Goal: Information Seeking & Learning: Learn about a topic

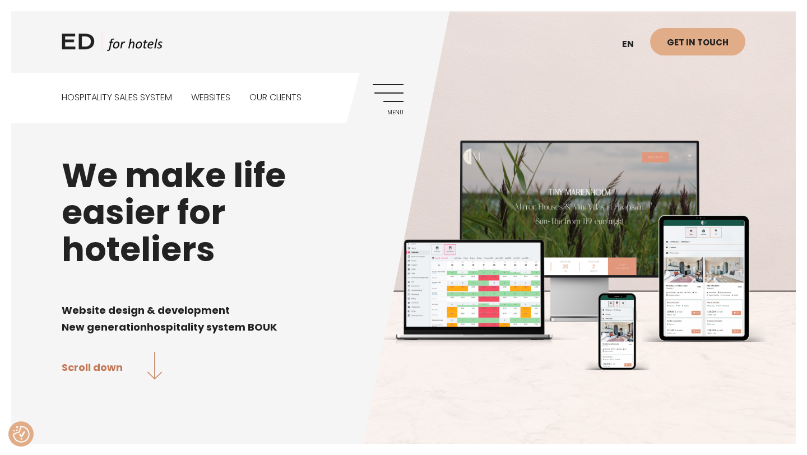
click at [394, 93] on link "Menu" at bounding box center [388, 99] width 31 height 31
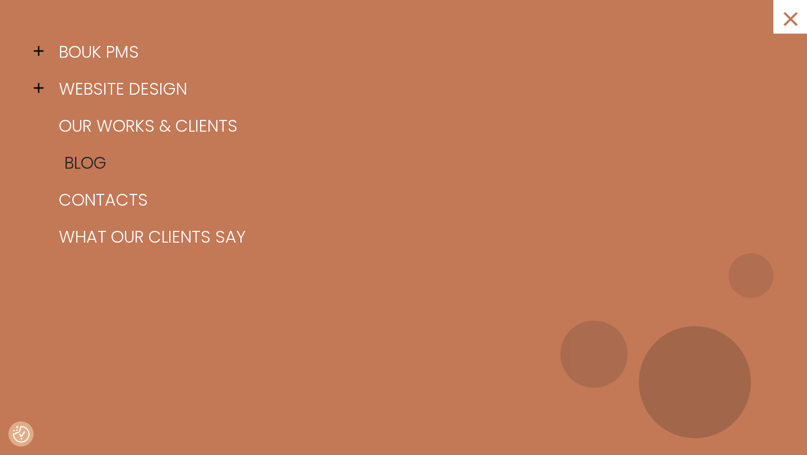
click at [108, 166] on link "Blog" at bounding box center [417, 163] width 723 height 37
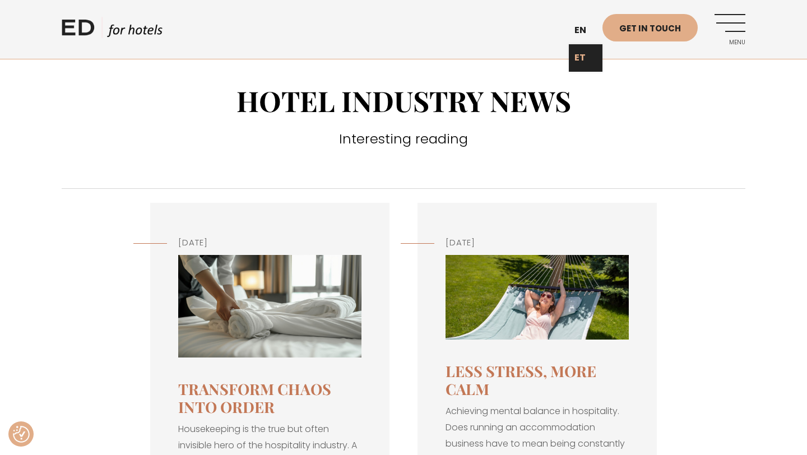
click at [589, 57] on link "ET" at bounding box center [586, 57] width 34 height 27
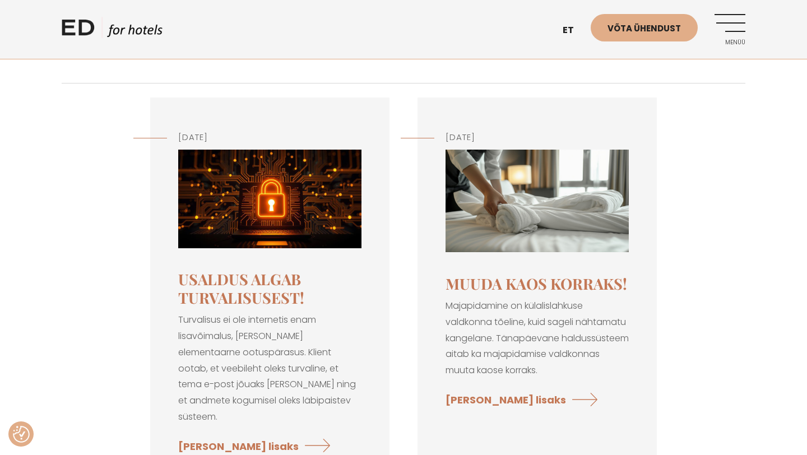
scroll to position [107, 0]
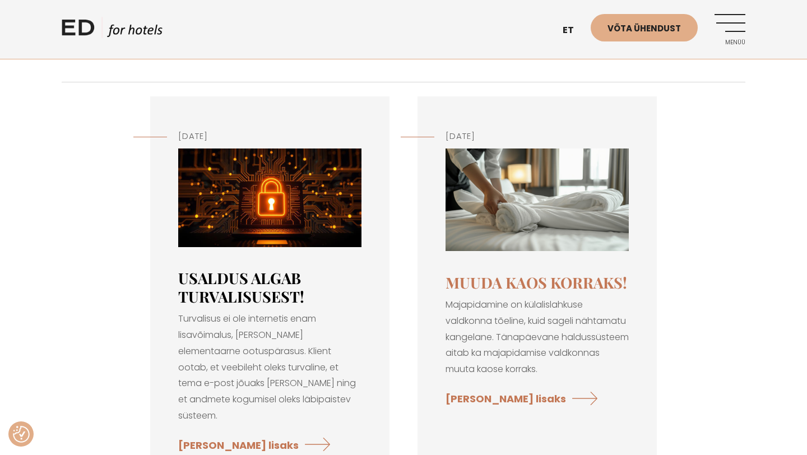
click at [277, 279] on link "Usaldus algab turvalisusest!" at bounding box center [241, 287] width 126 height 38
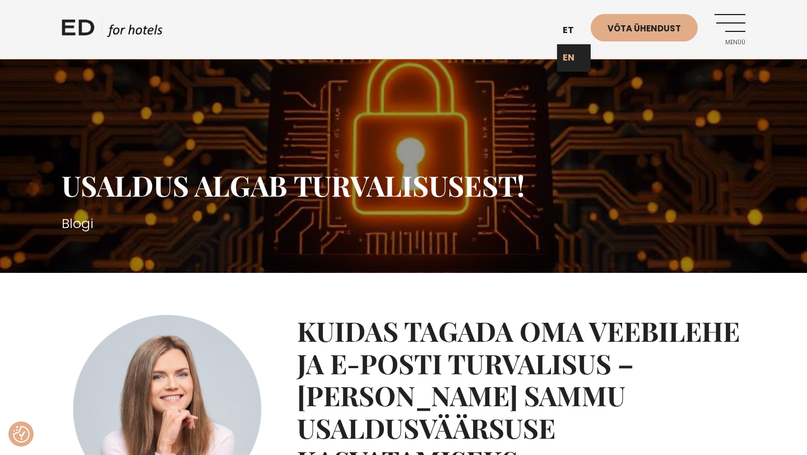
click at [570, 57] on link "EN" at bounding box center [574, 57] width 34 height 27
